Goal: Information Seeking & Learning: Learn about a topic

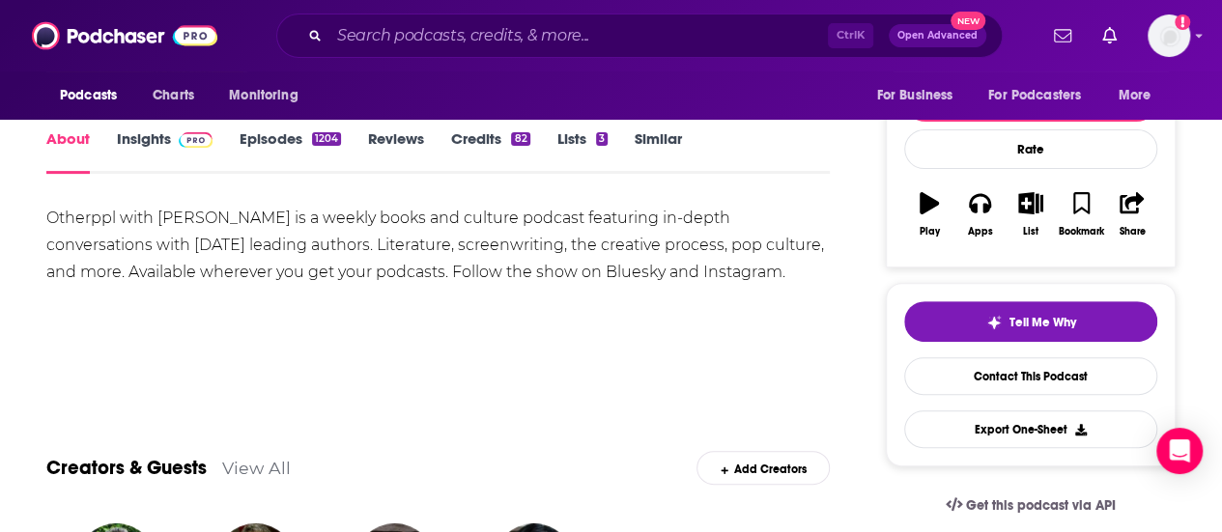
scroll to position [240, 0]
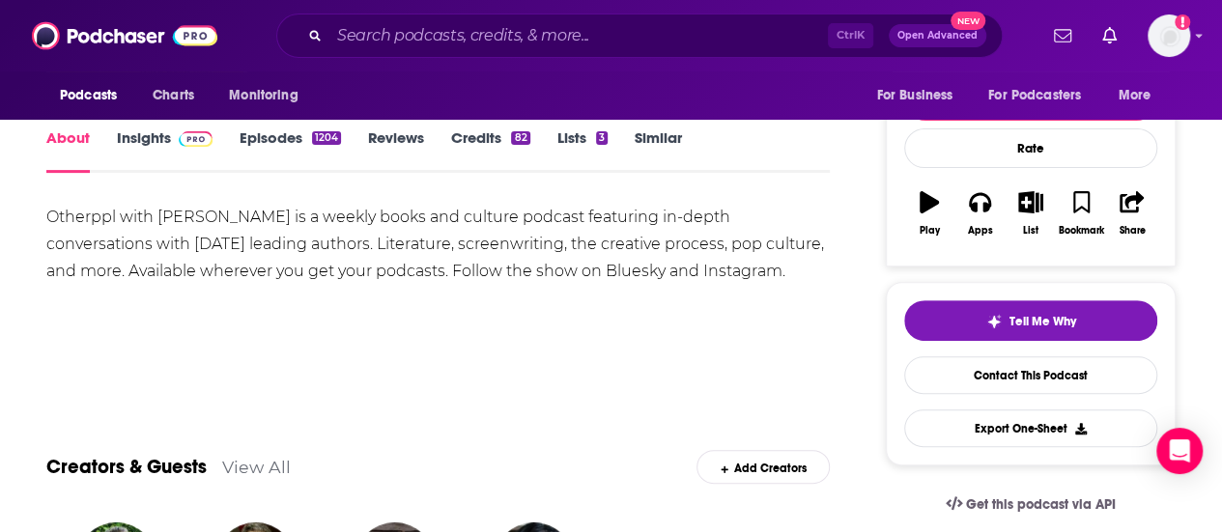
click at [293, 171] on link "Episodes 1204" at bounding box center [290, 151] width 101 height 44
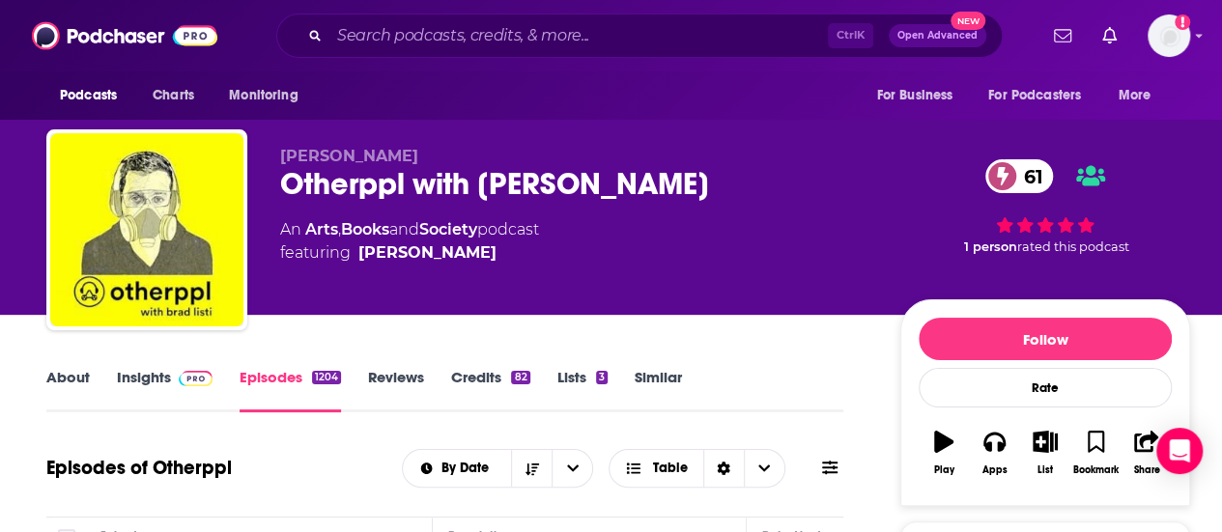
click at [151, 385] on link "Insights" at bounding box center [165, 390] width 96 height 44
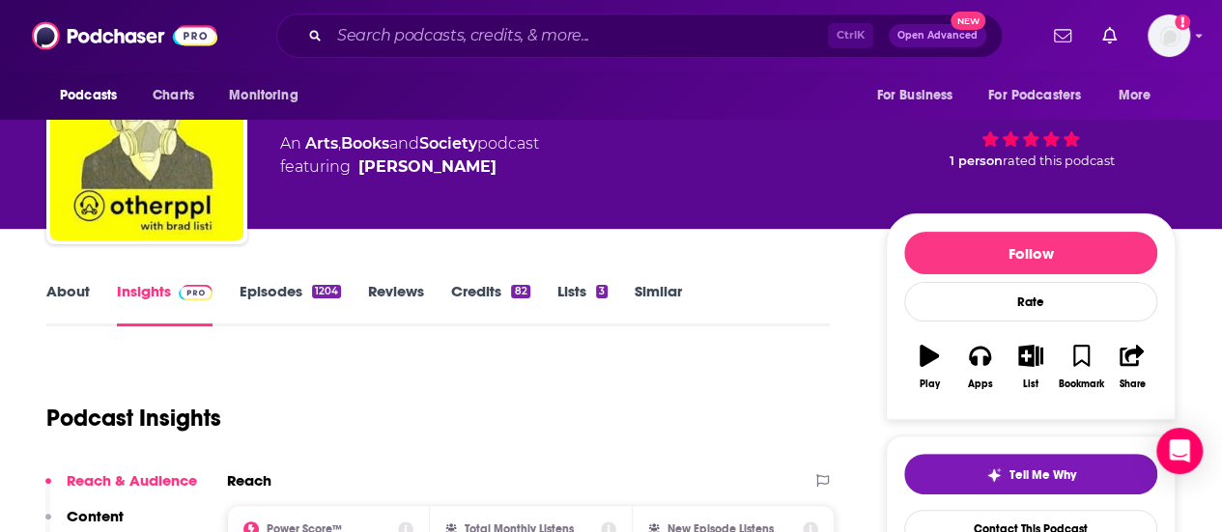
scroll to position [83, 0]
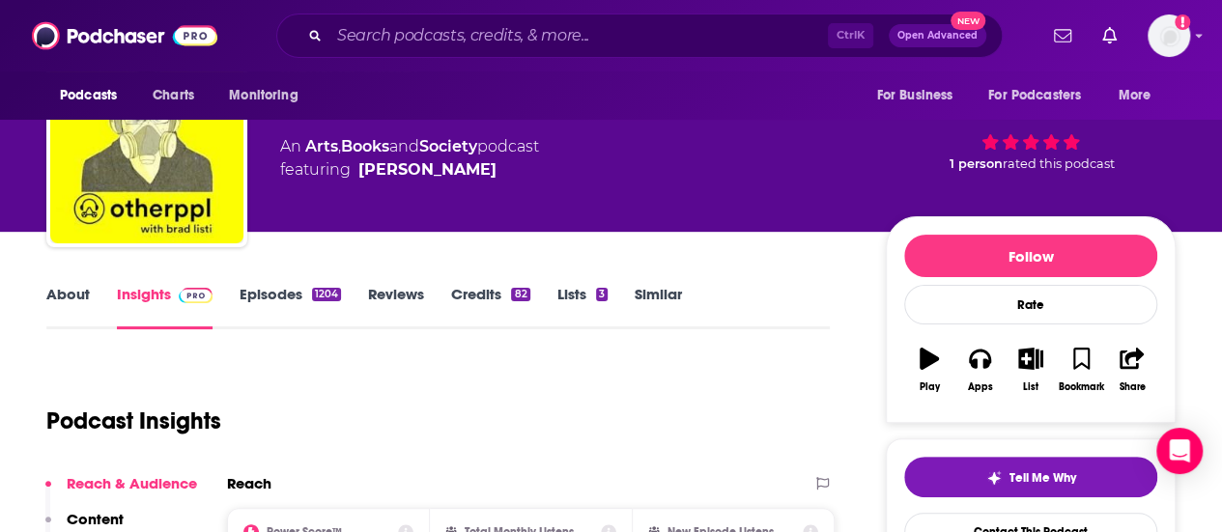
click at [272, 312] on link "Episodes 1204" at bounding box center [290, 307] width 101 height 44
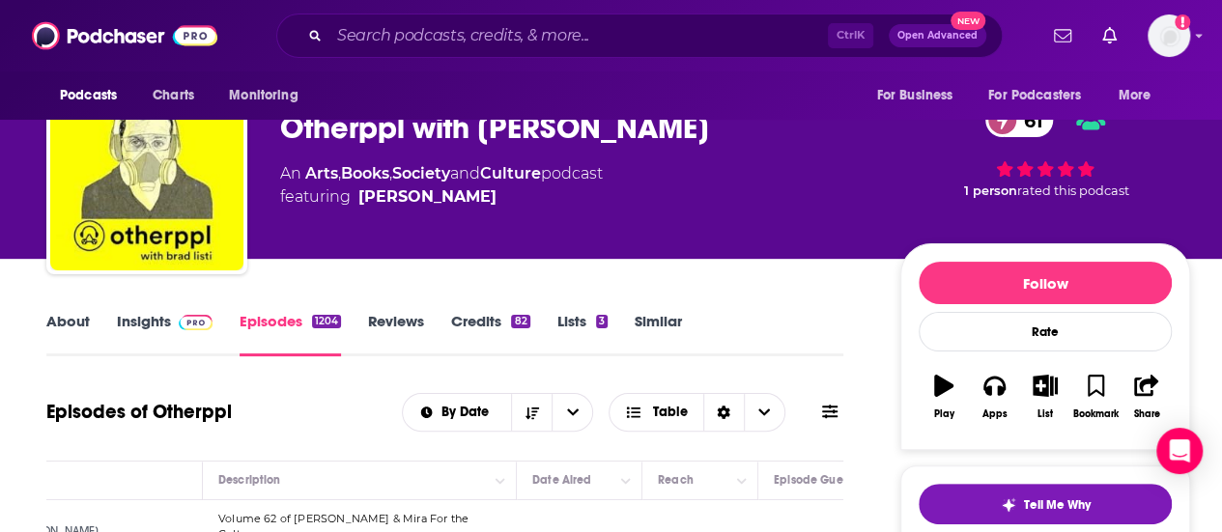
scroll to position [54, 0]
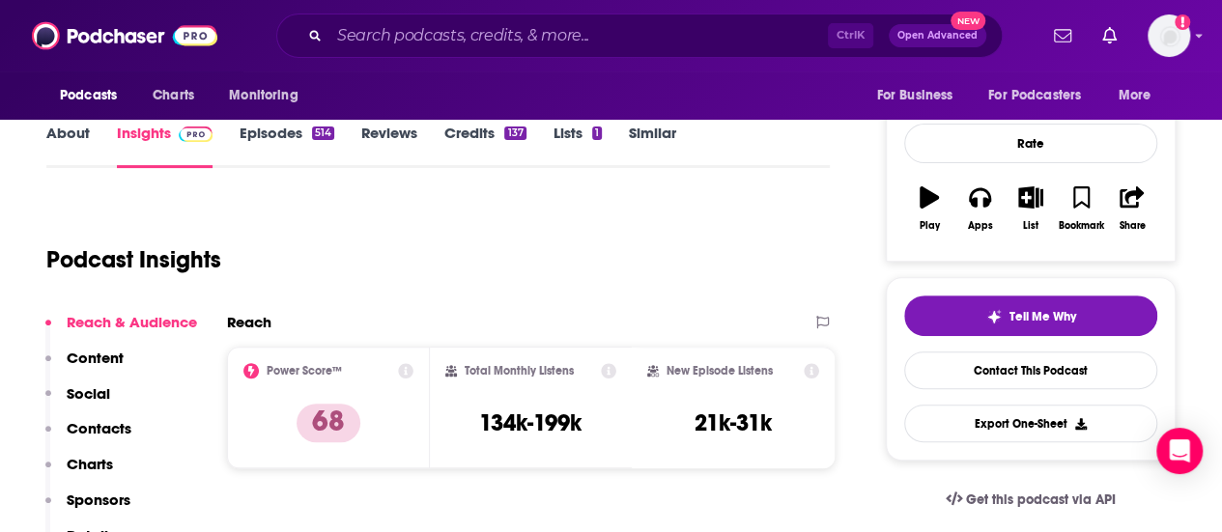
scroll to position [238, 0]
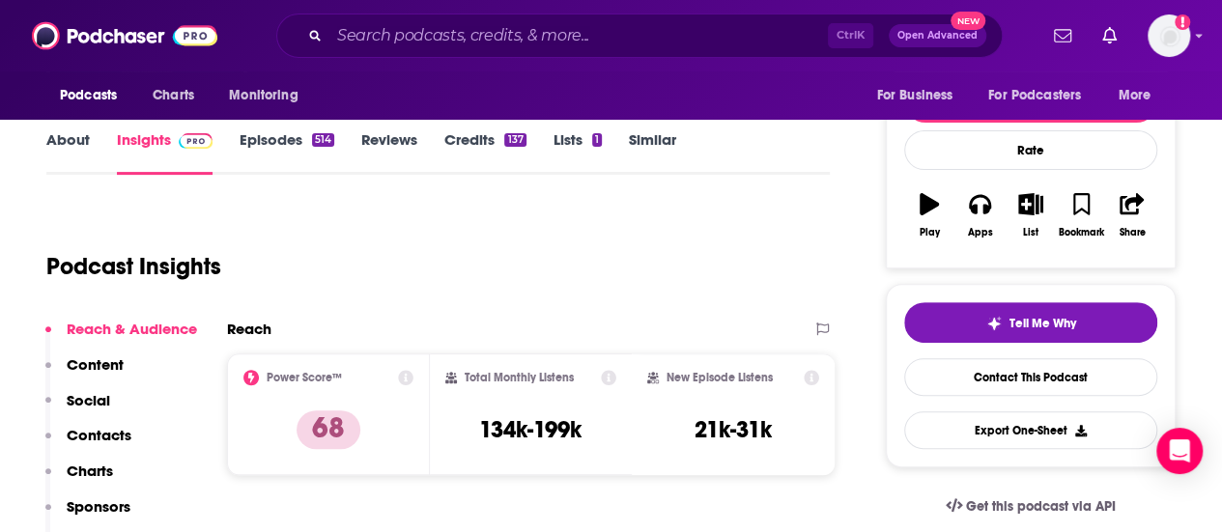
click at [297, 150] on link "Episodes 514" at bounding box center [287, 152] width 95 height 44
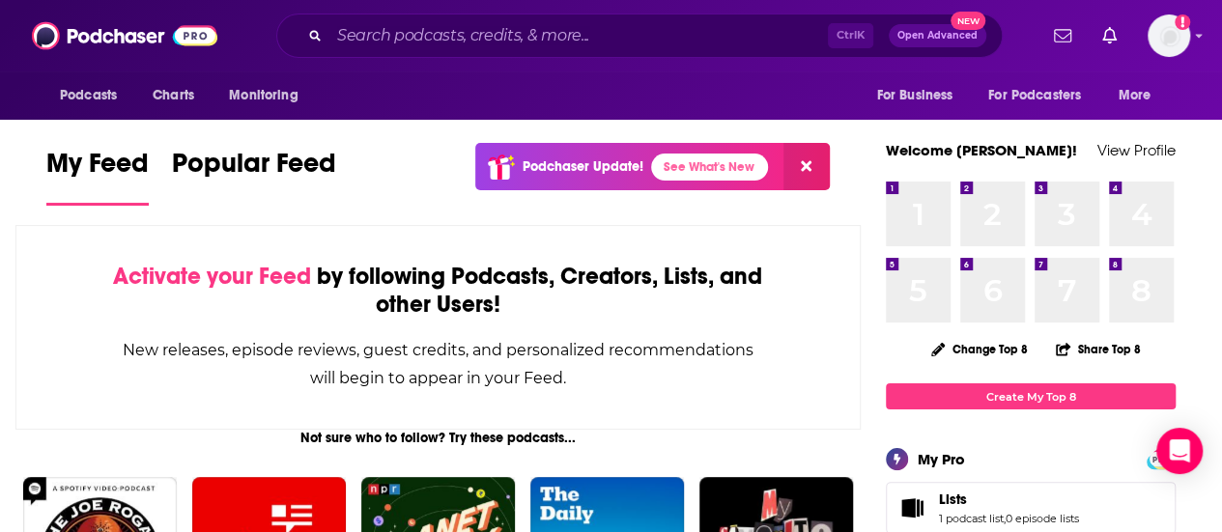
click at [551, 54] on div "Ctrl K Open Advanced New" at bounding box center [639, 36] width 727 height 44
click at [514, 45] on input "Search podcasts, credits, & more..." at bounding box center [578, 35] width 499 height 31
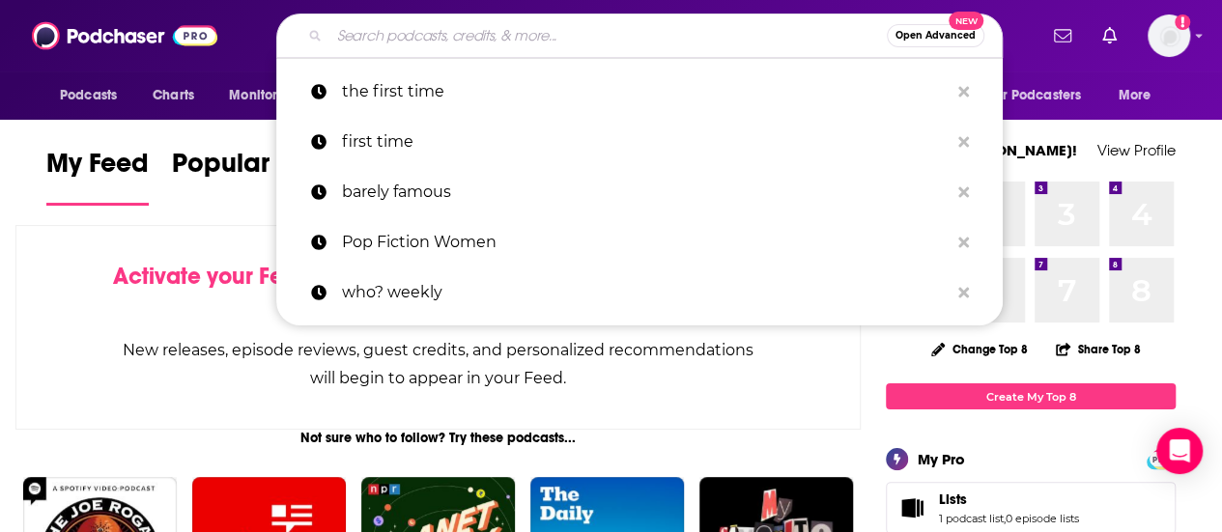
paste input "Bookwaves"
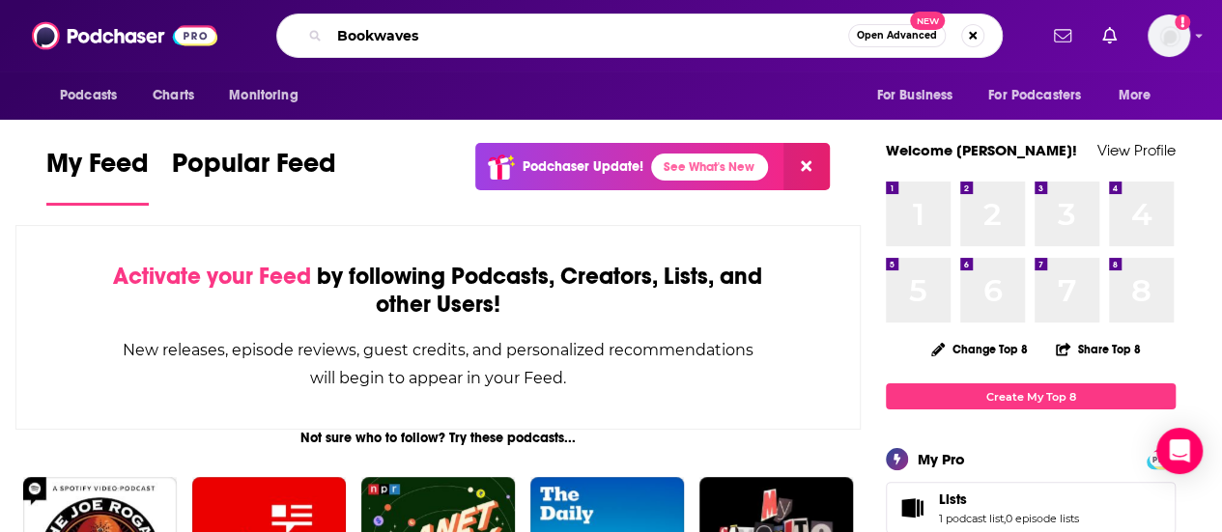
type input "Bookwaves"
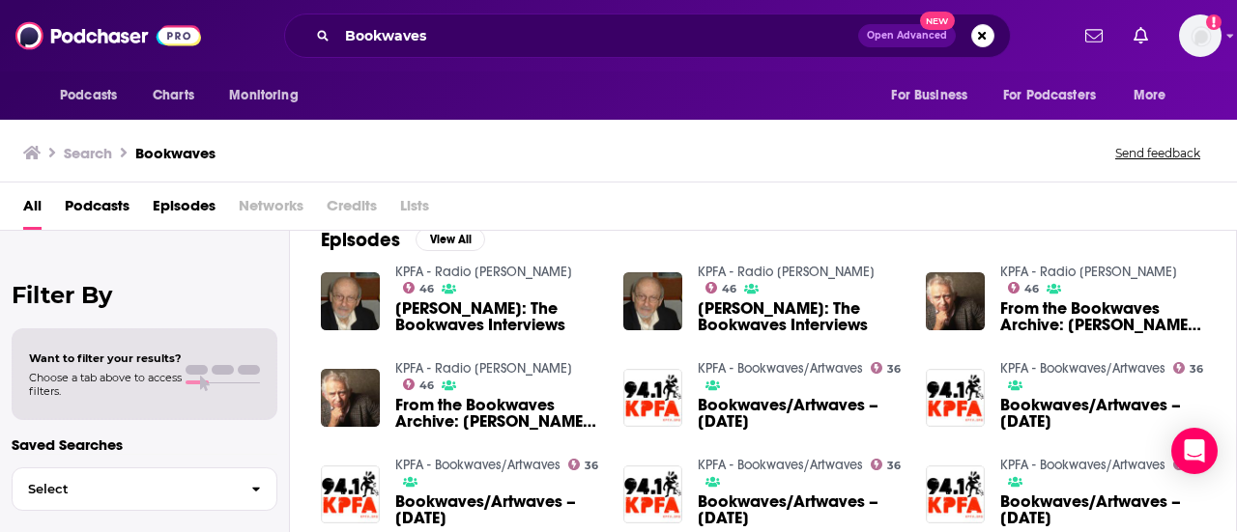
scroll to position [298, 0]
